Goal: Task Accomplishment & Management: Complete application form

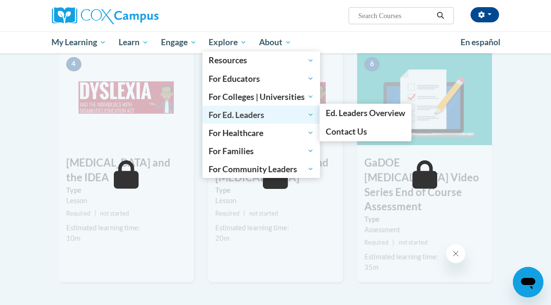
scroll to position [470, 0]
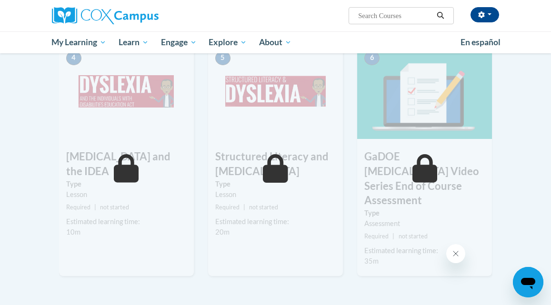
click at [507, 97] on body "Cierra Myers (America/New_York UTC-04:00) My Profile Inbox My Transcripts Log O…" at bounding box center [275, 25] width 551 height 990
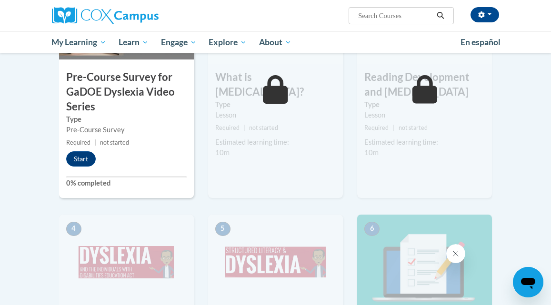
scroll to position [293, 0]
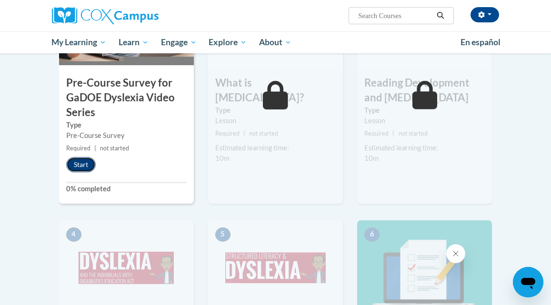
click at [75, 167] on button "Start" at bounding box center [81, 164] width 30 height 15
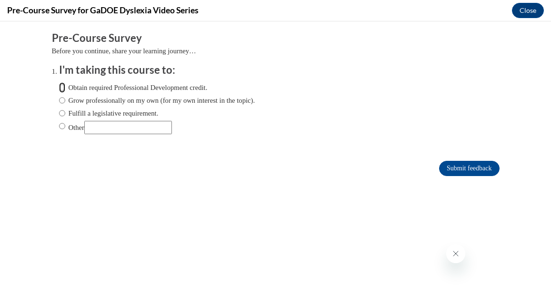
click at [62, 90] on input "Obtain required Professional Development credit." at bounding box center [62, 87] width 6 height 10
radio input "true"
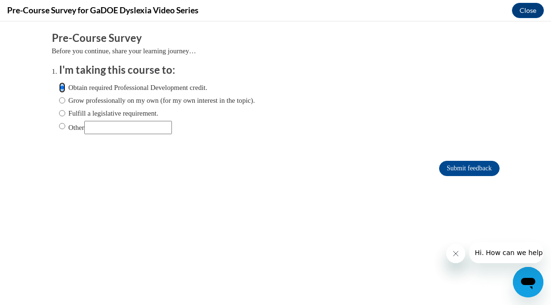
scroll to position [0, 0]
click at [451, 165] on input "Submit feedback" at bounding box center [469, 168] width 60 height 15
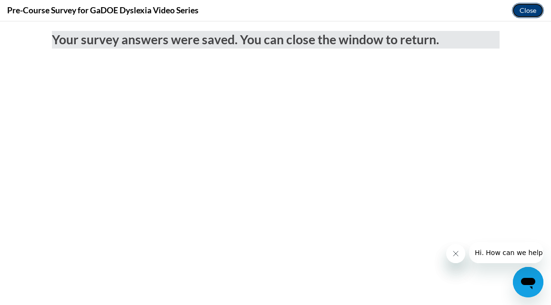
click at [526, 13] on button "Close" at bounding box center [528, 10] width 32 height 15
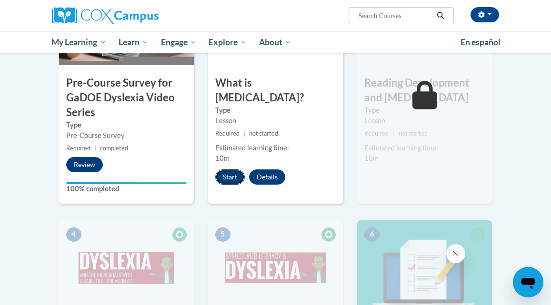
click at [227, 170] on button "Start" at bounding box center [230, 177] width 30 height 15
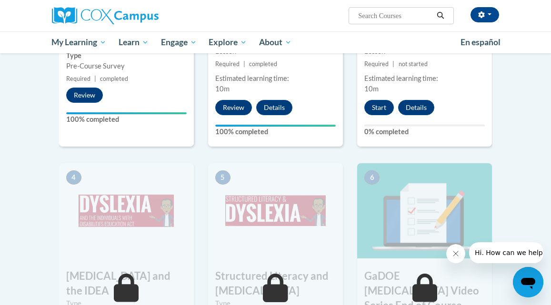
scroll to position [376, 0]
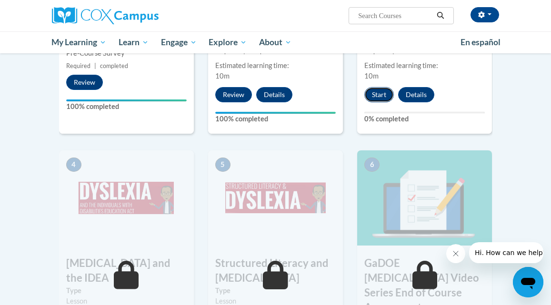
click at [379, 96] on button "Start" at bounding box center [379, 94] width 30 height 15
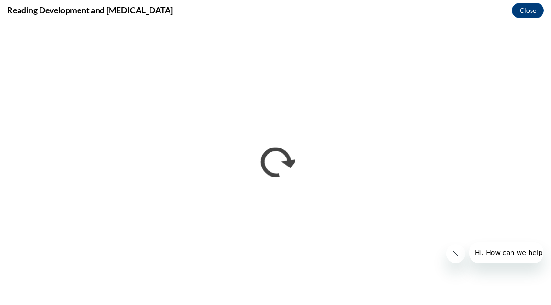
scroll to position [0, 0]
